Goal: Transaction & Acquisition: Purchase product/service

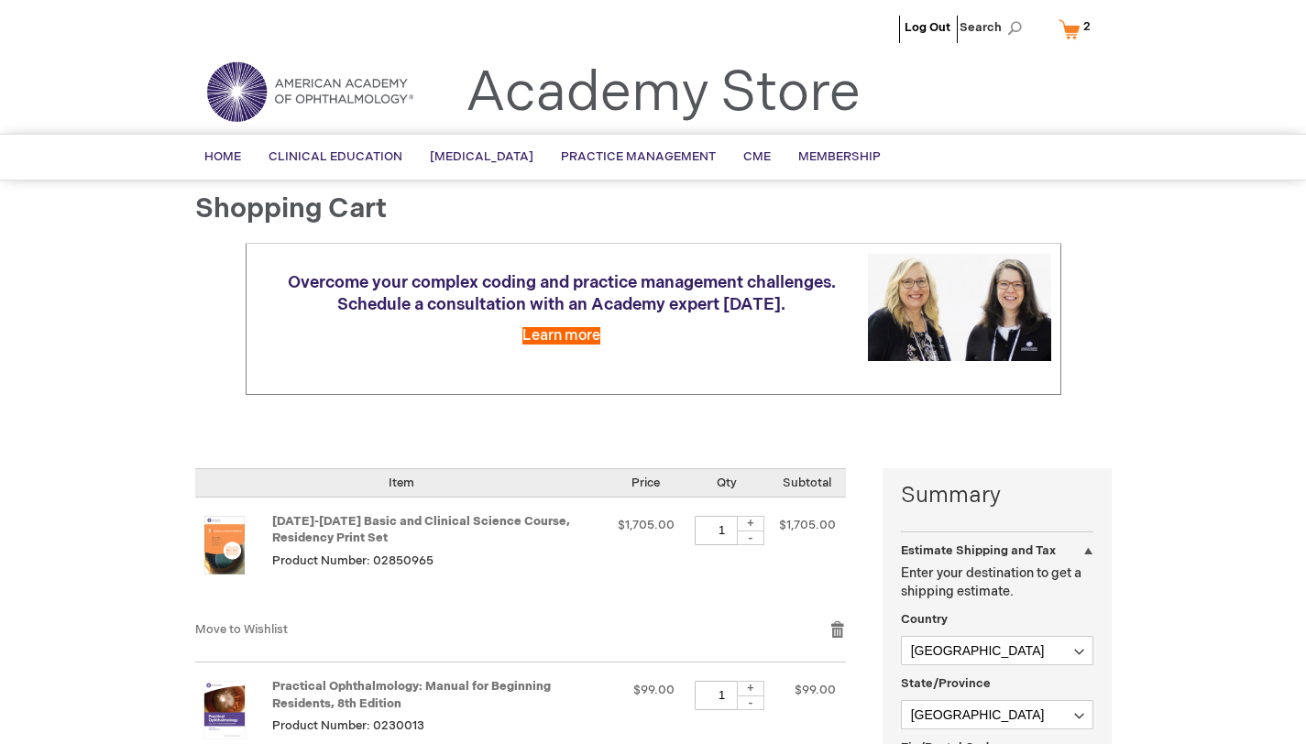
select select "CA"
select select "76"
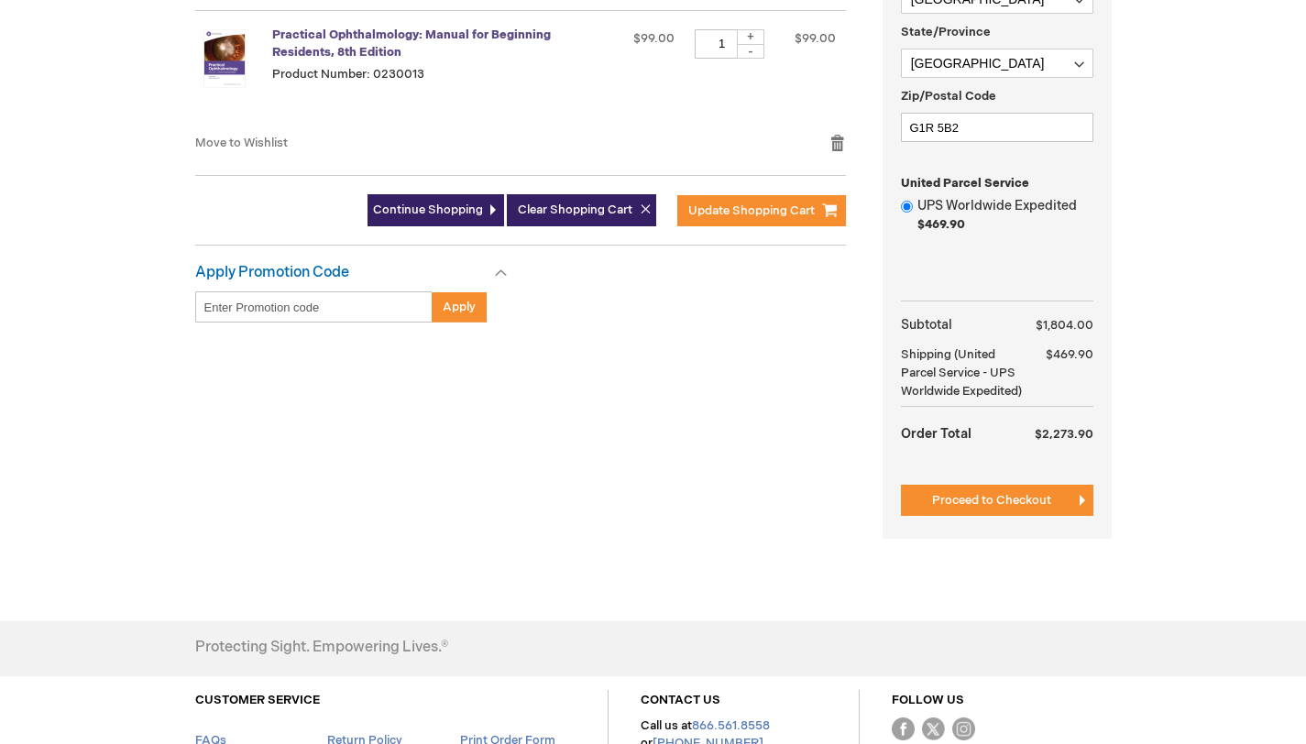
click at [462, 60] on link "Practical Ophthalmology: Manual for Beginning Residents, 8th Edition" at bounding box center [411, 43] width 279 height 32
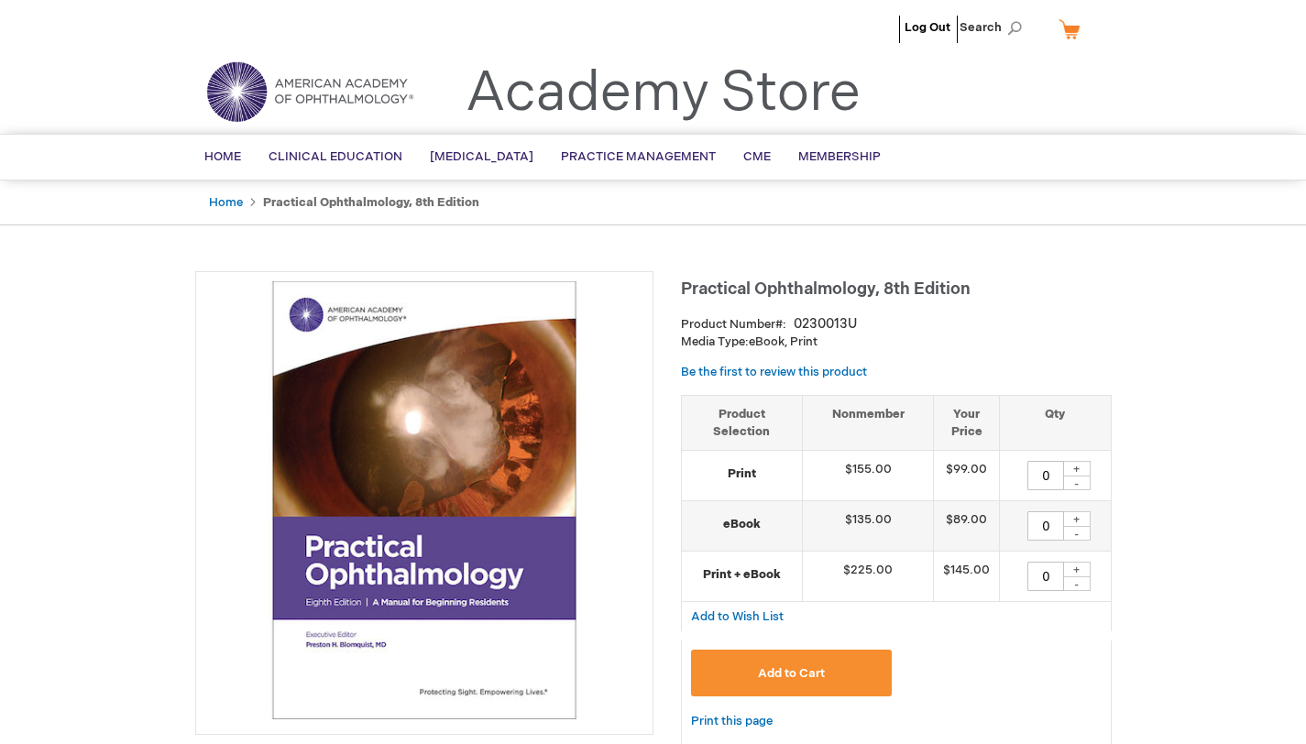
click at [1077, 476] on div "+" at bounding box center [1076, 469] width 27 height 16
type input "1"
click at [849, 687] on button "Add to Cart" at bounding box center [792, 673] width 202 height 47
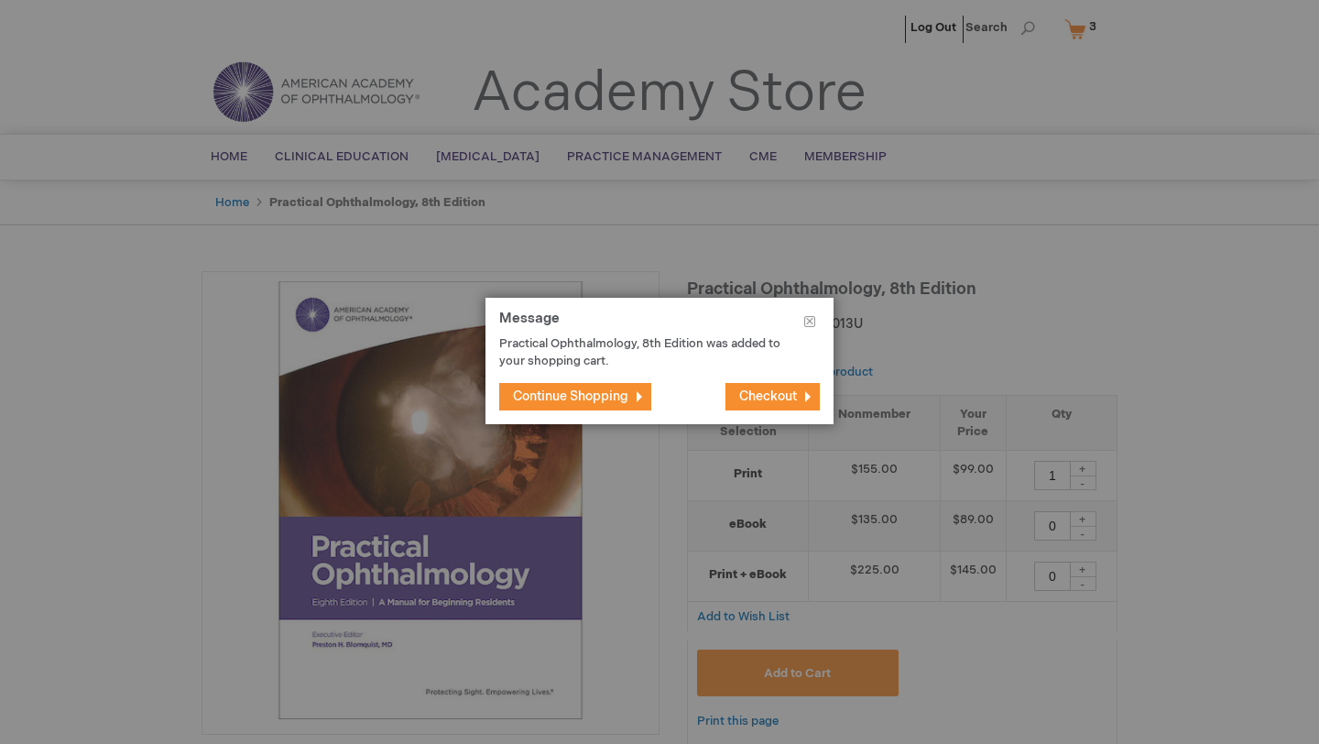
click at [744, 388] on span "Checkout" at bounding box center [768, 396] width 58 height 16
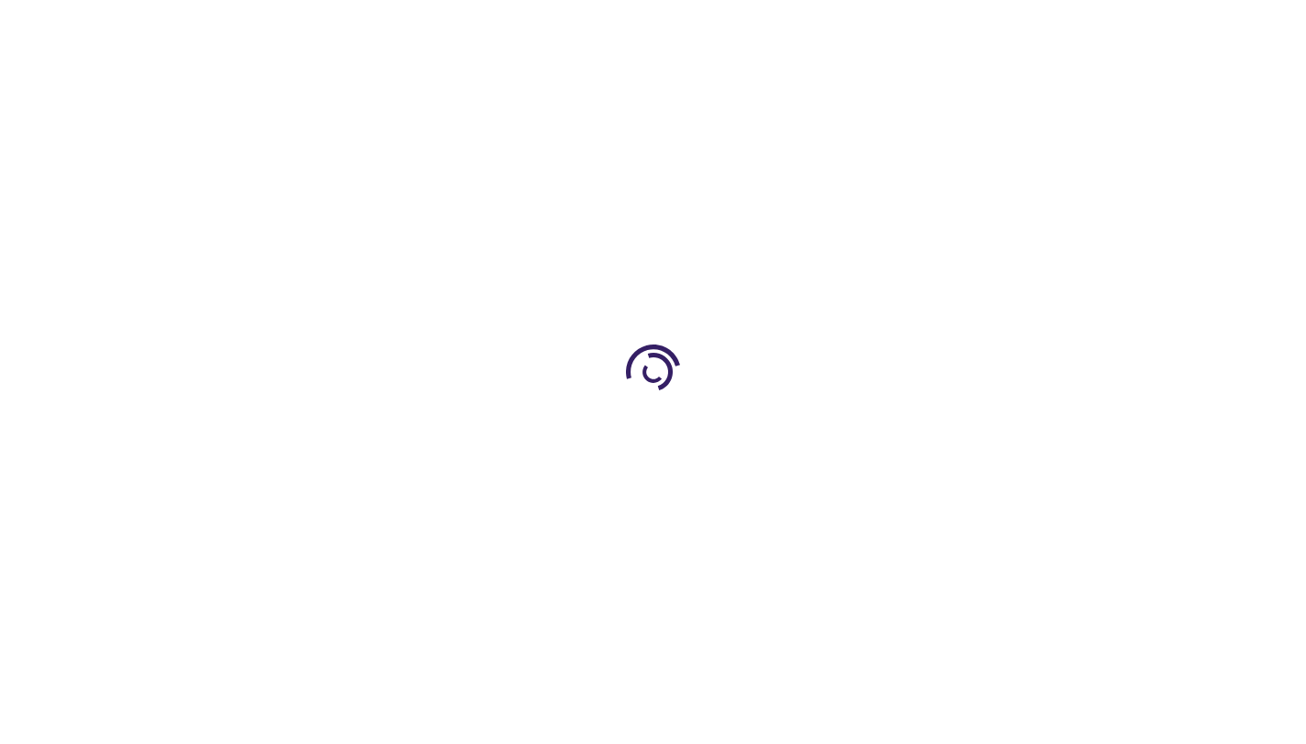
select select "CA"
select select "76"
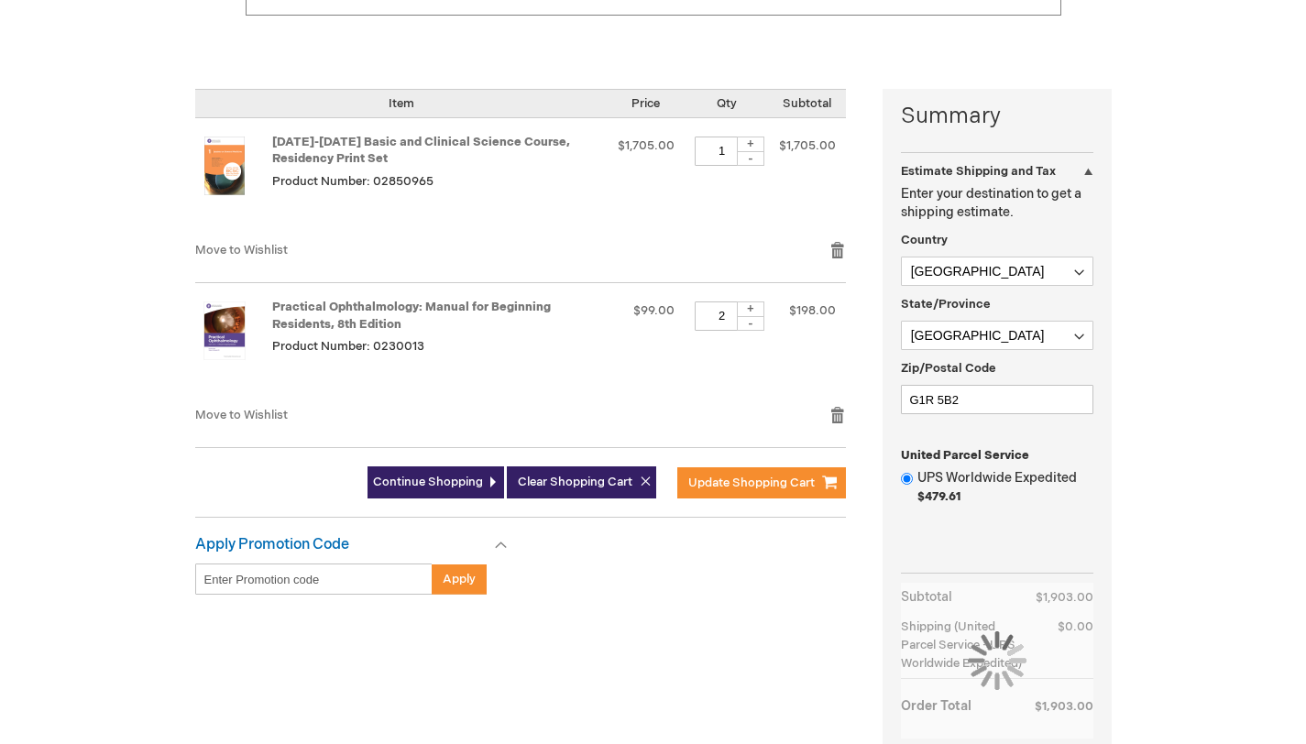
scroll to position [383, 0]
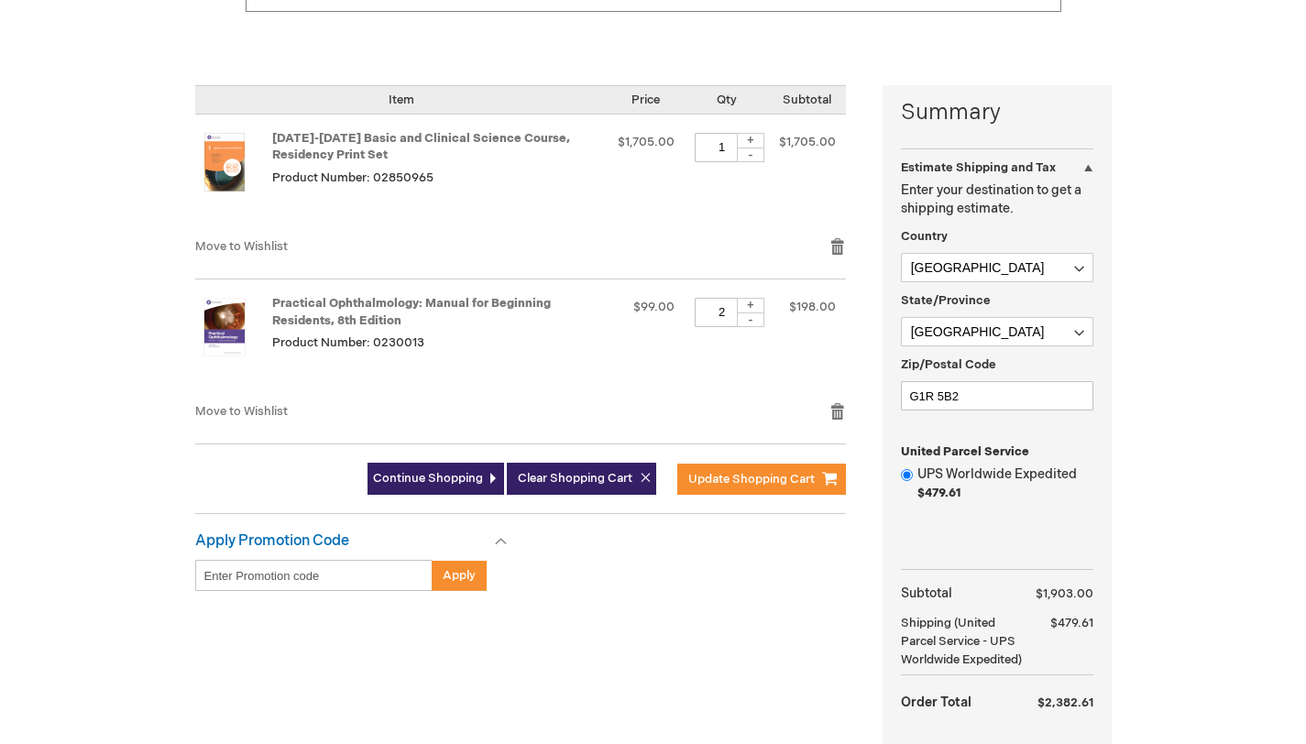
click at [758, 327] on div "-" at bounding box center [750, 319] width 27 height 15
type input "1"
click at [741, 487] on span "Update Shopping Cart" at bounding box center [751, 479] width 126 height 15
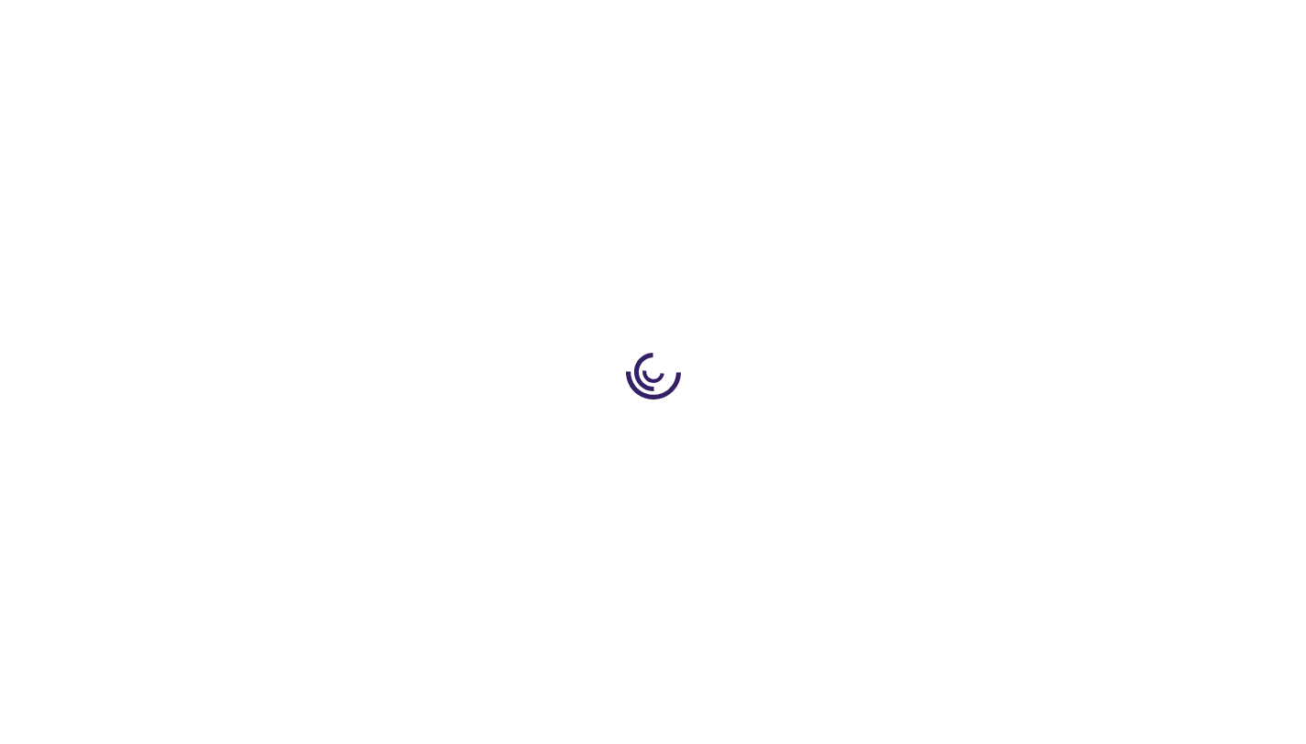
select select "CA"
select select "76"
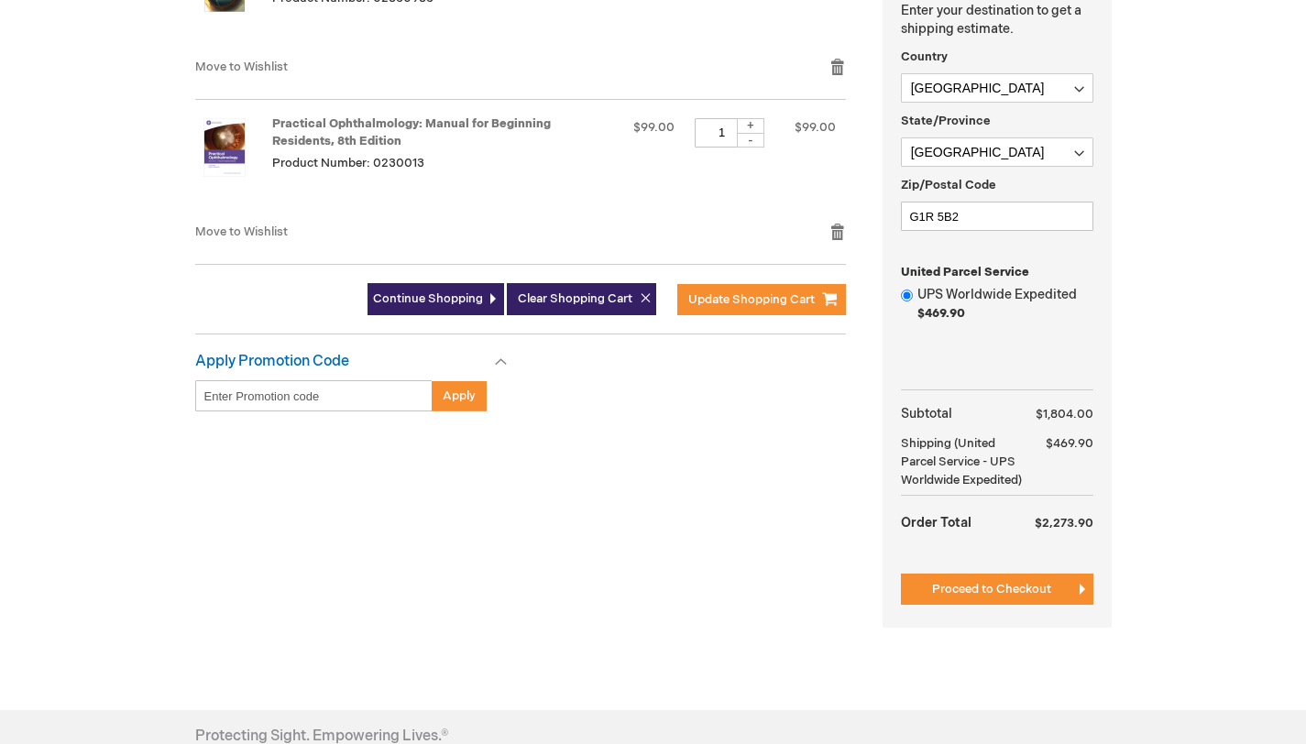
scroll to position [573, 0]
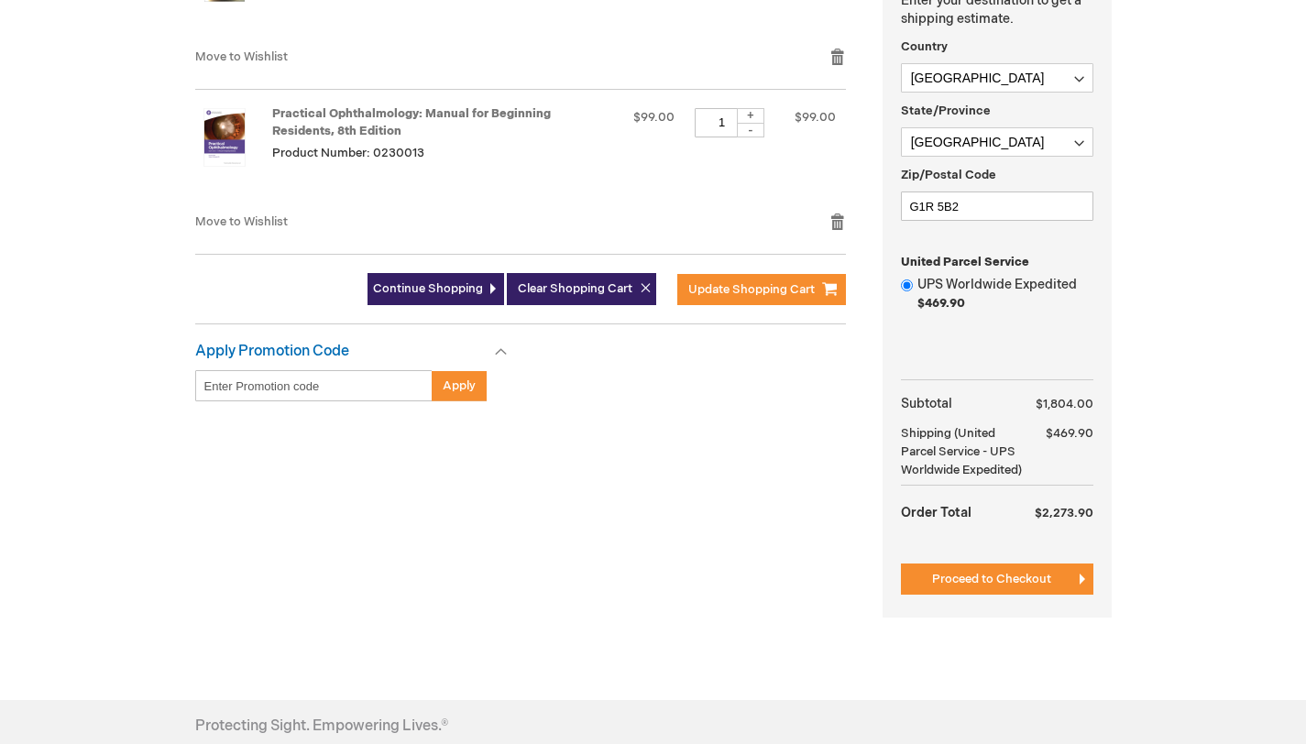
click at [754, 137] on div "-" at bounding box center [750, 130] width 27 height 15
type input "0"
click at [764, 305] on button "Update Shopping Cart" at bounding box center [761, 289] width 169 height 31
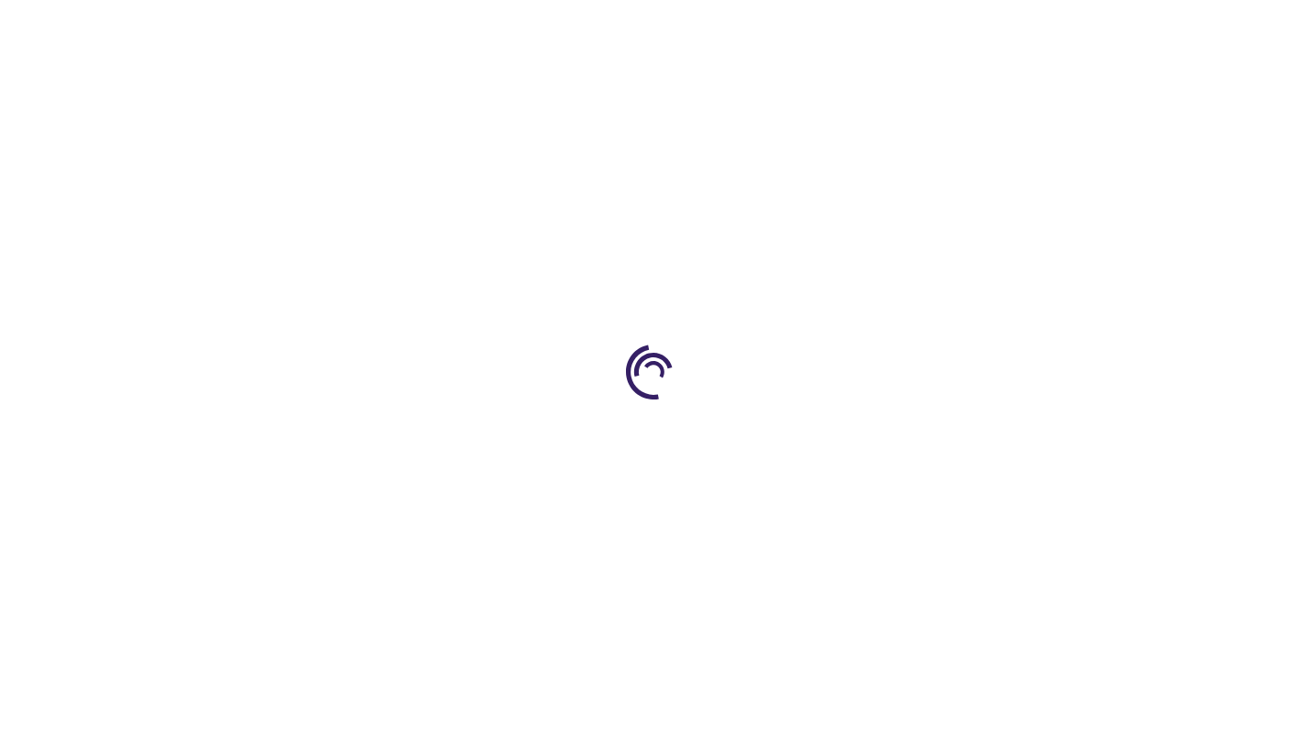
select select "CA"
select select "76"
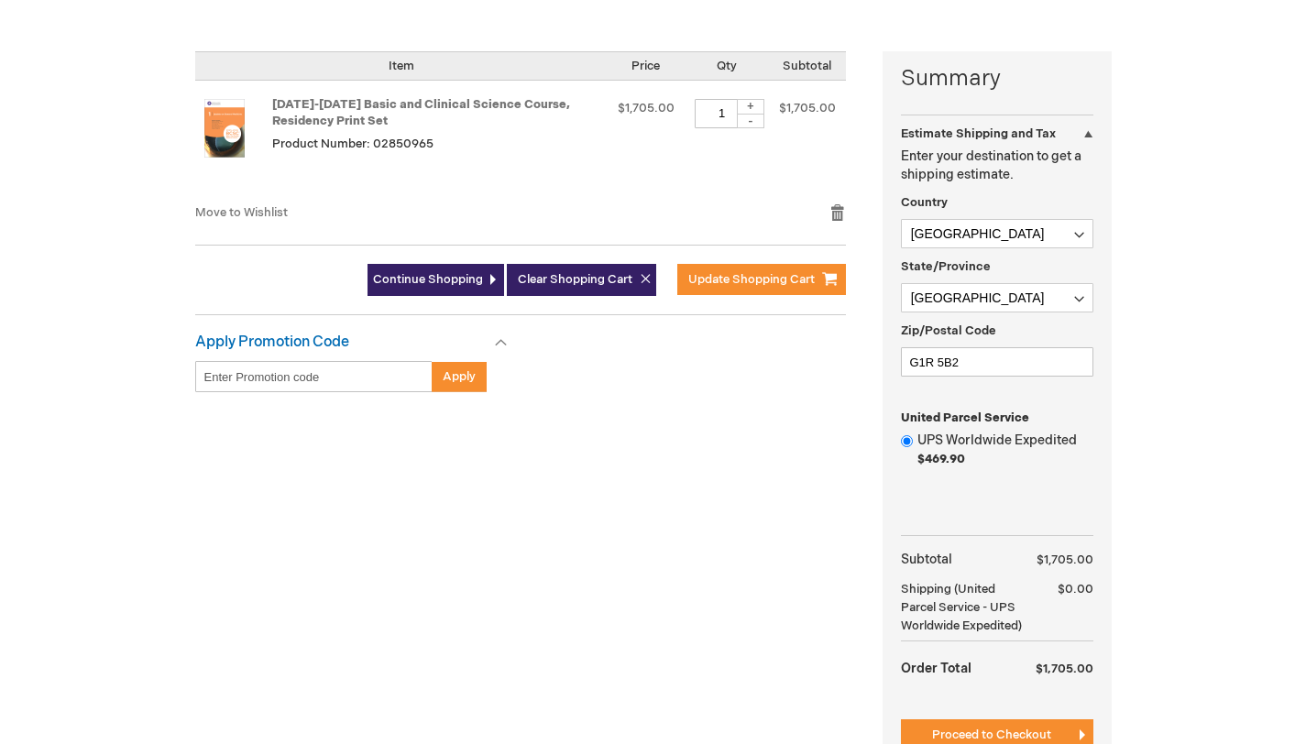
scroll to position [436, 0]
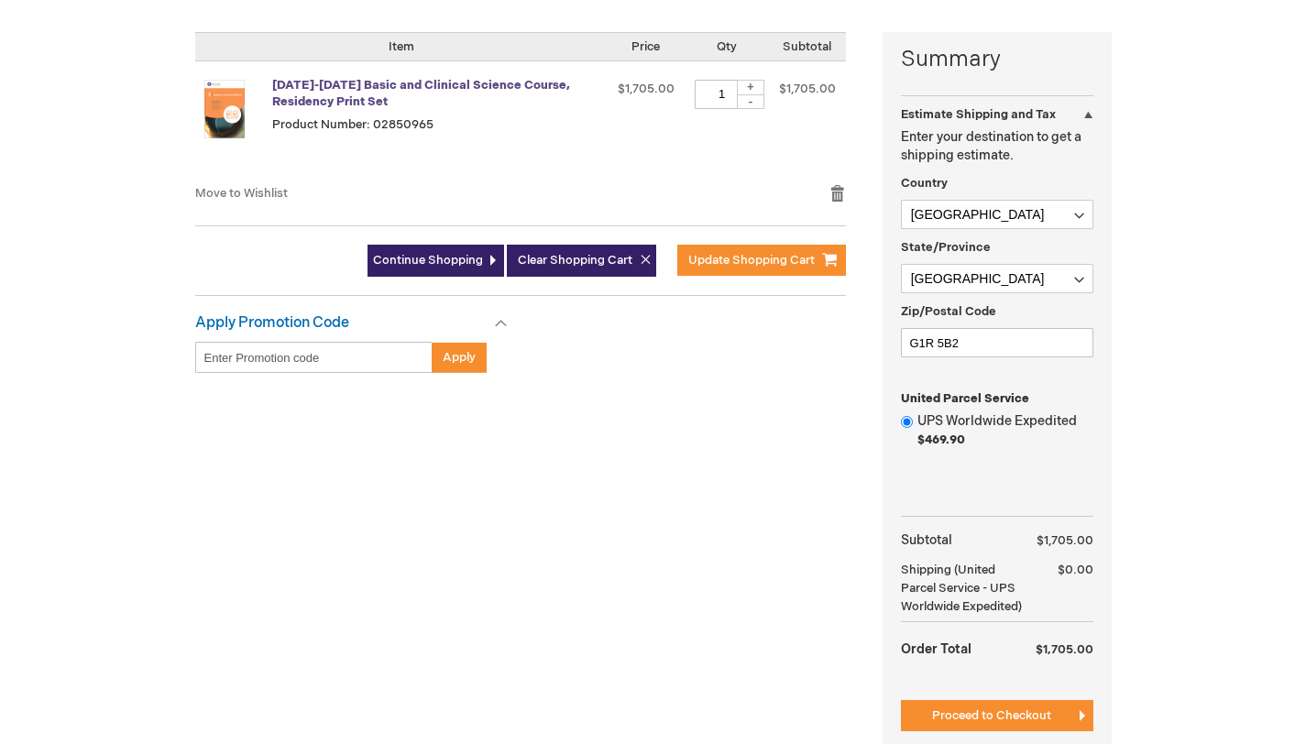
click at [316, 94] on link "[DATE]-[DATE] Basic and Clinical Science Course, Residency Print Set" at bounding box center [421, 94] width 298 height 32
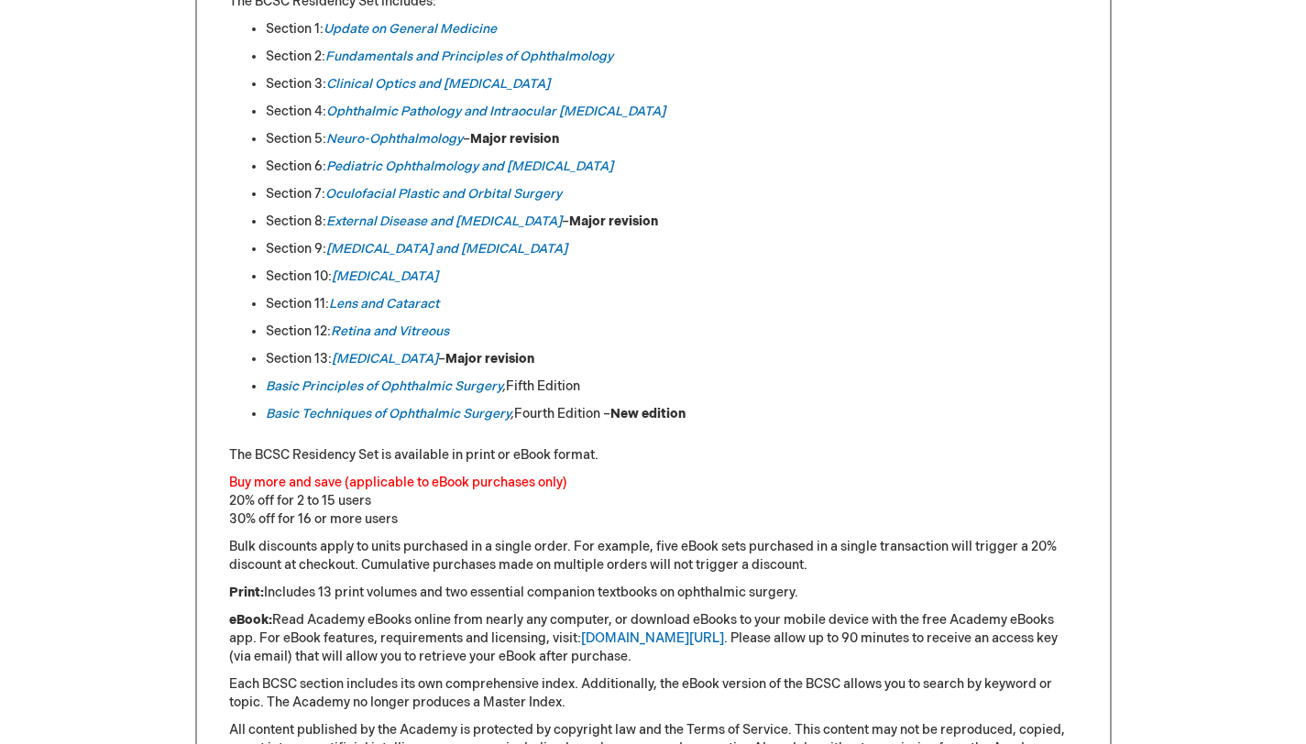
scroll to position [2016, 0]
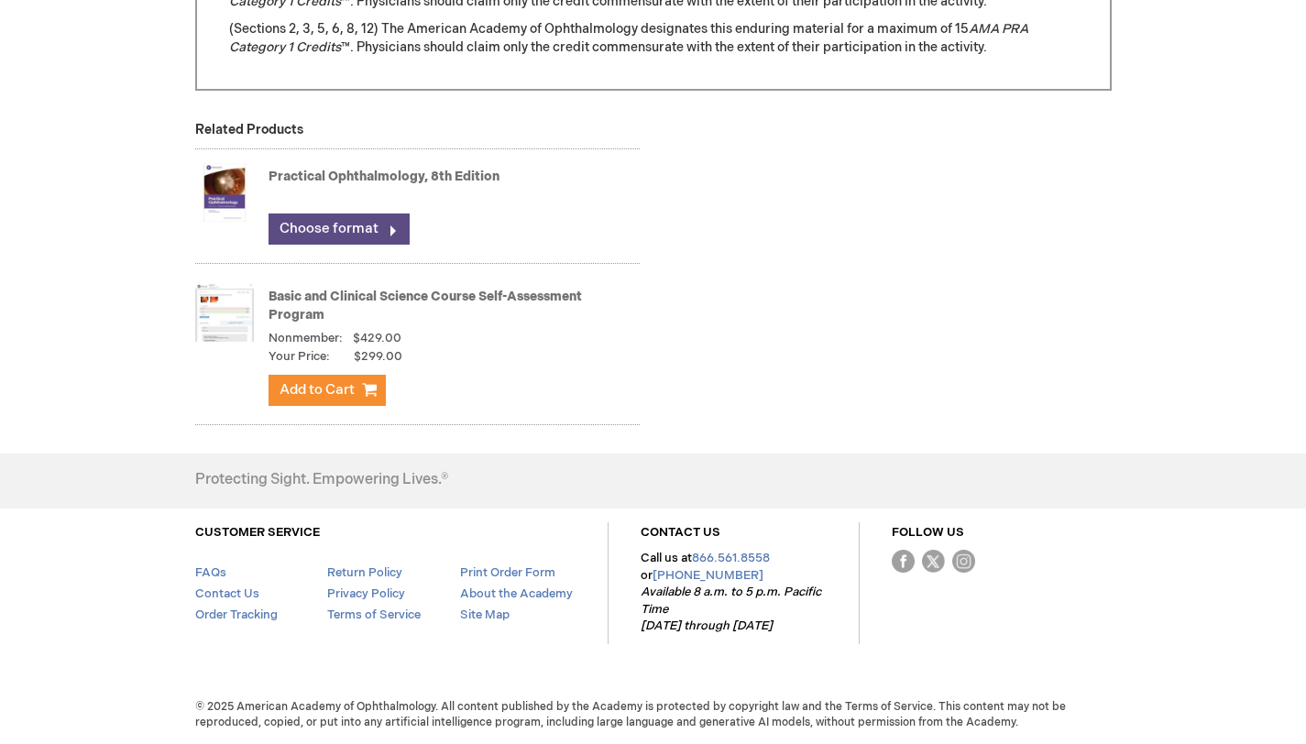
click at [370, 245] on link "Choose format" at bounding box center [338, 228] width 141 height 31
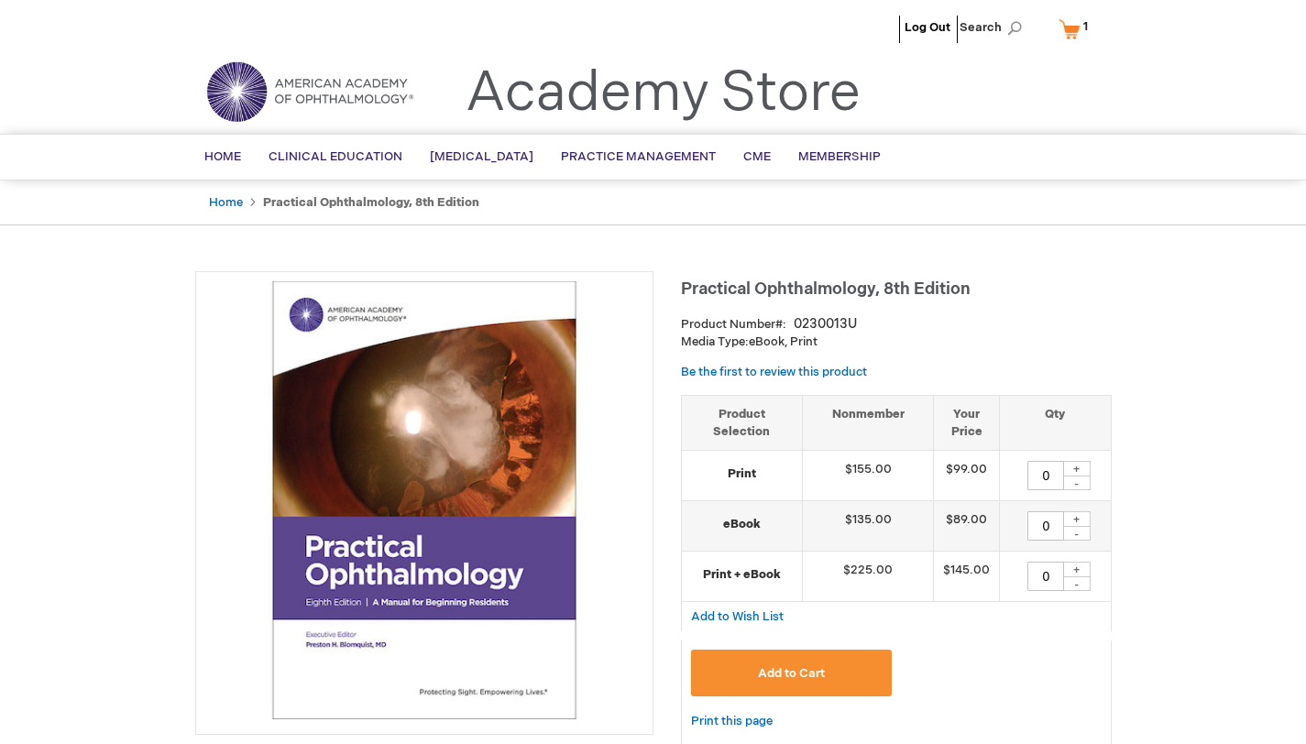
click at [1078, 476] on div "+" at bounding box center [1076, 469] width 27 height 16
type input "1"
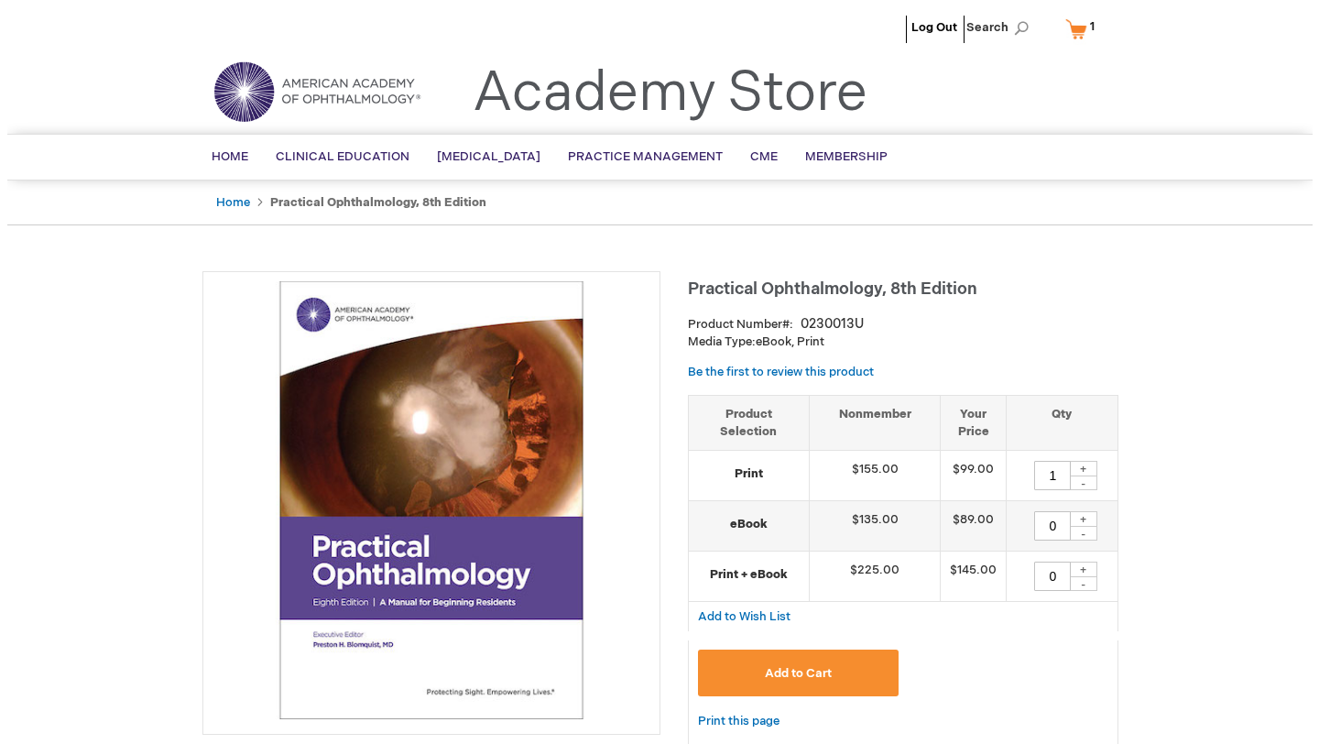
scroll to position [93, 0]
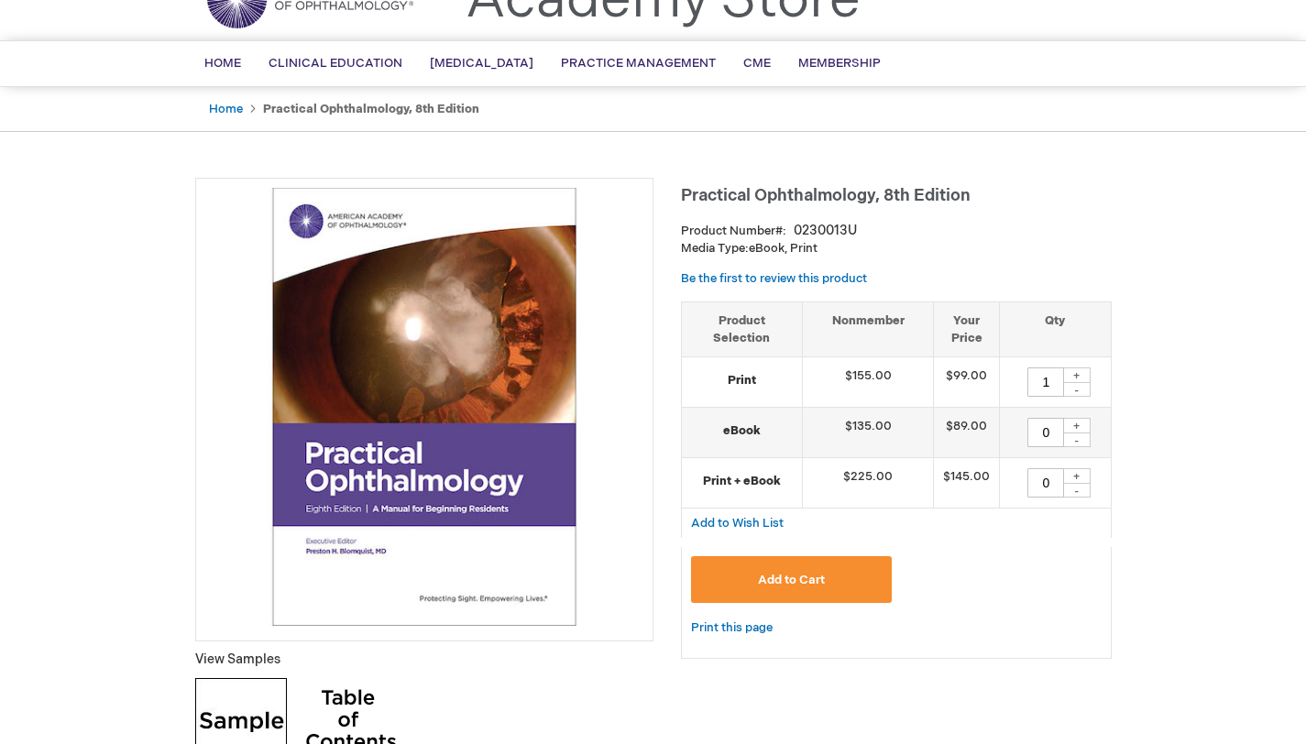
click at [833, 602] on button "Add to Cart" at bounding box center [792, 579] width 202 height 47
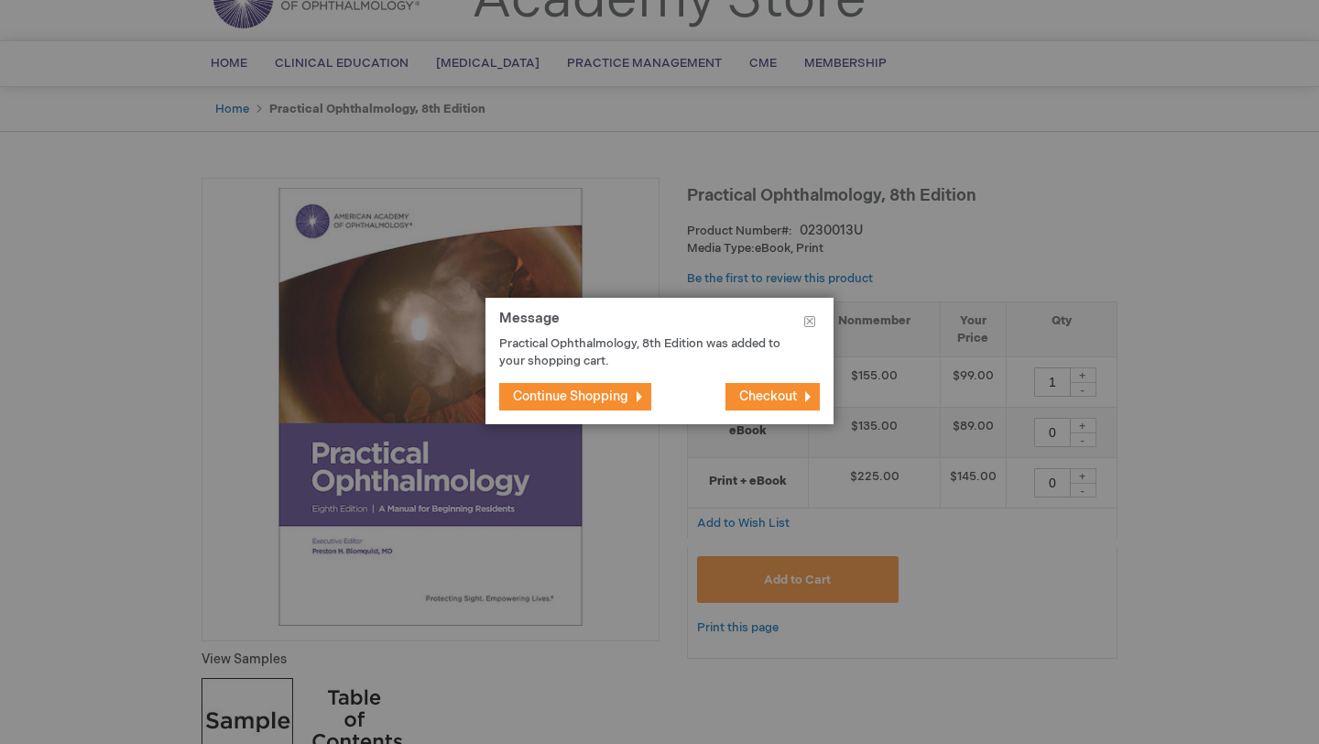
click at [763, 397] on span "Checkout" at bounding box center [768, 396] width 58 height 16
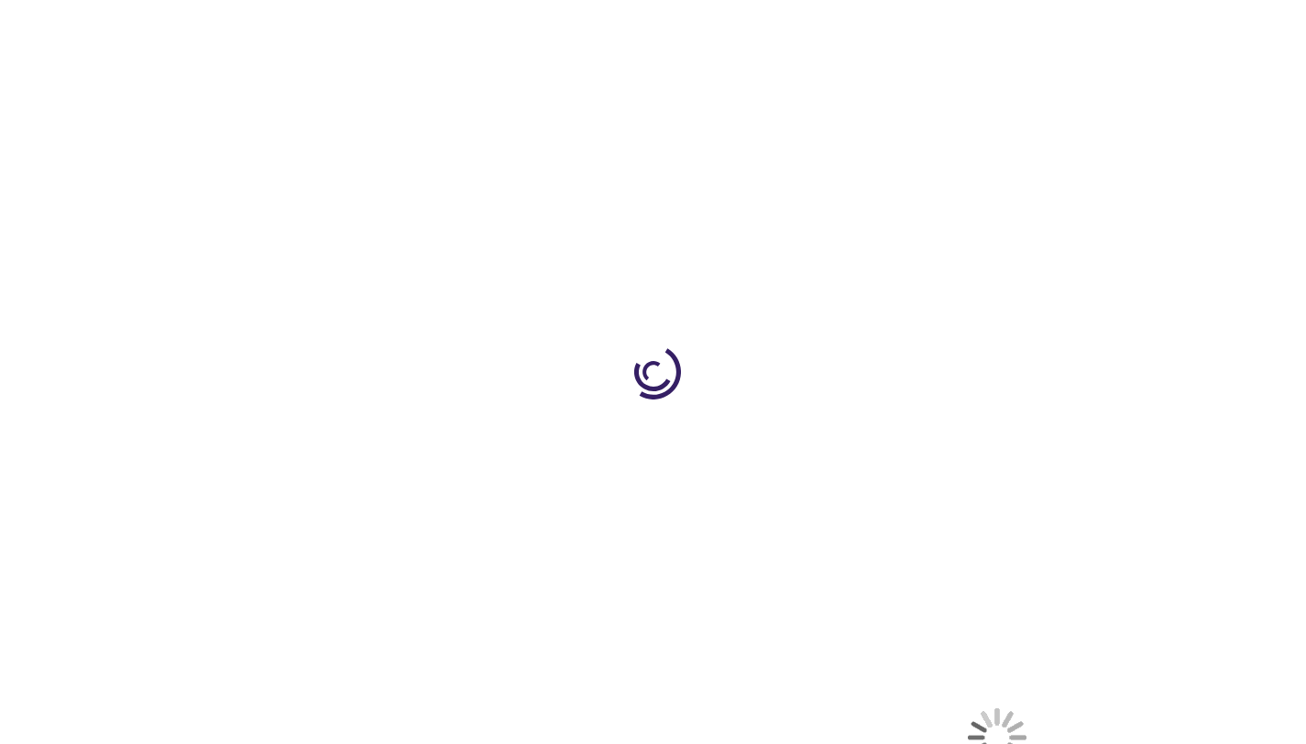
select select "CA"
select select "76"
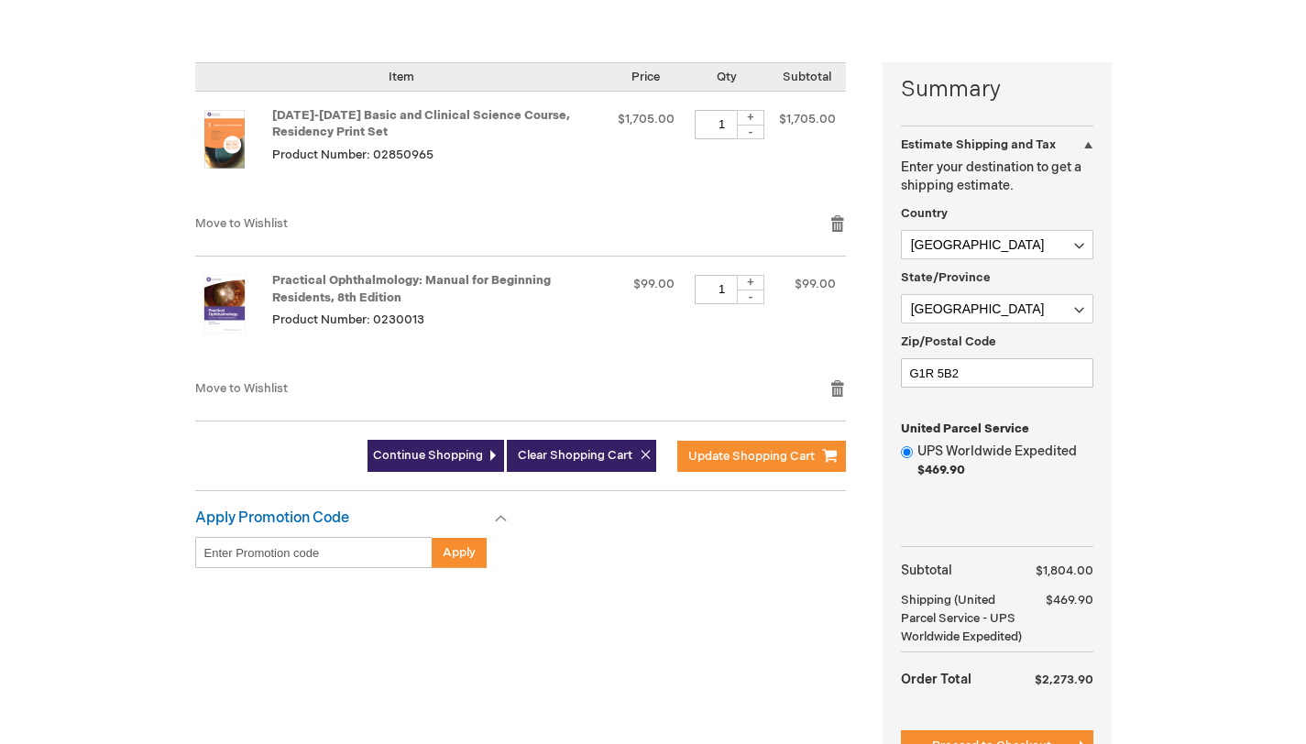
scroll to position [409, 0]
